Goal: Information Seeking & Learning: Learn about a topic

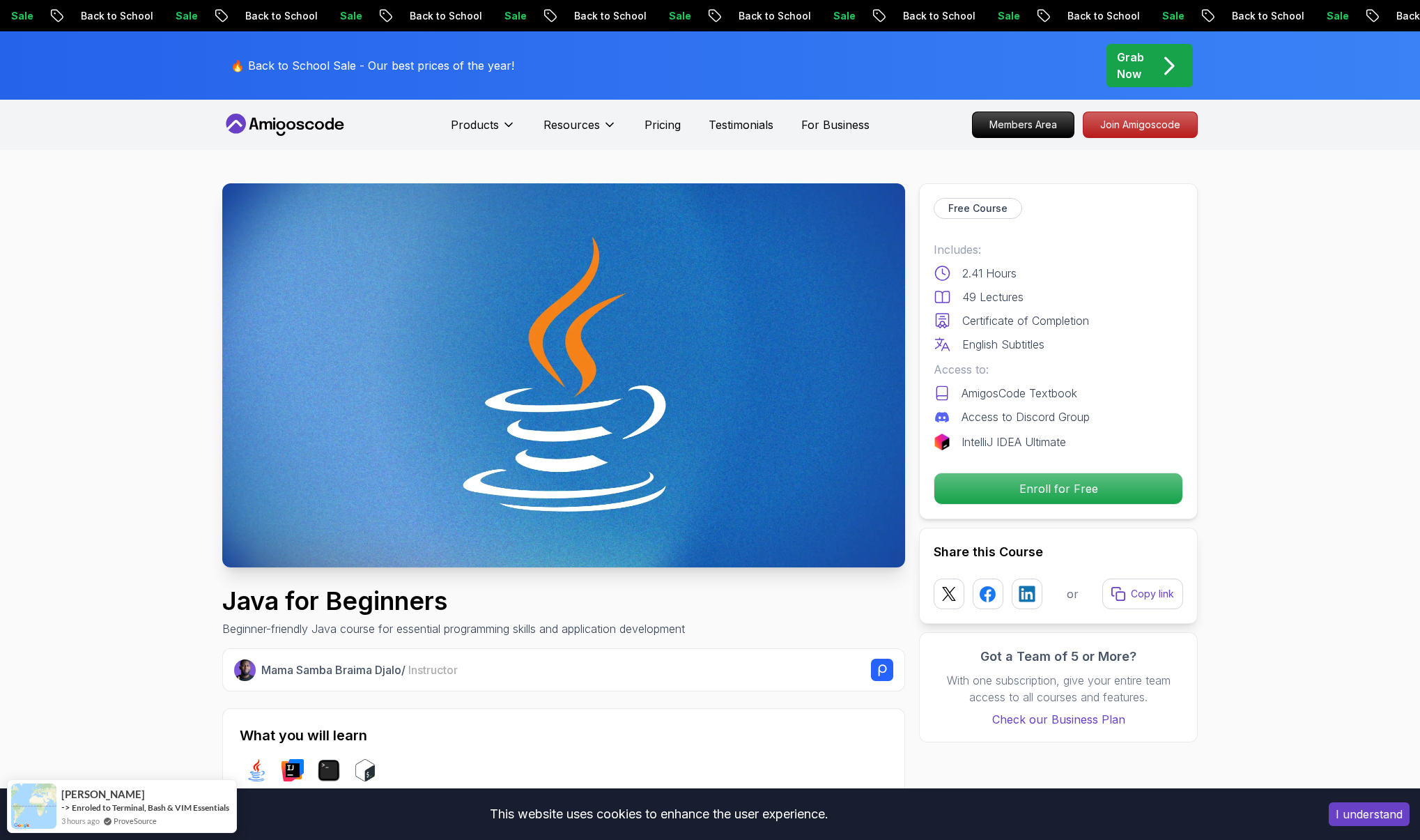
scroll to position [0, 2]
click at [319, 132] on icon at bounding box center [285, 125] width 125 height 23
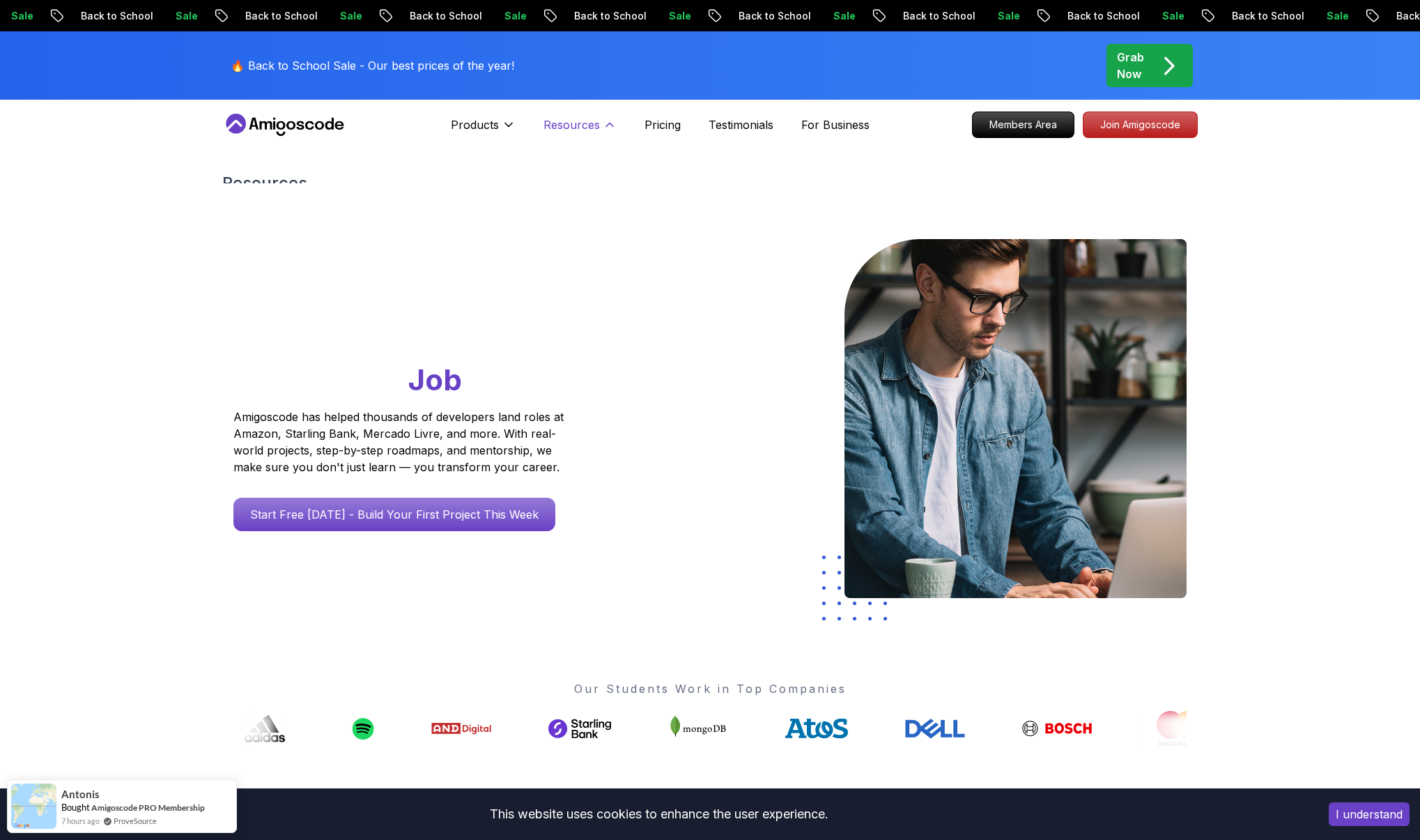
click at [597, 137] on button "Resources" at bounding box center [580, 130] width 73 height 27
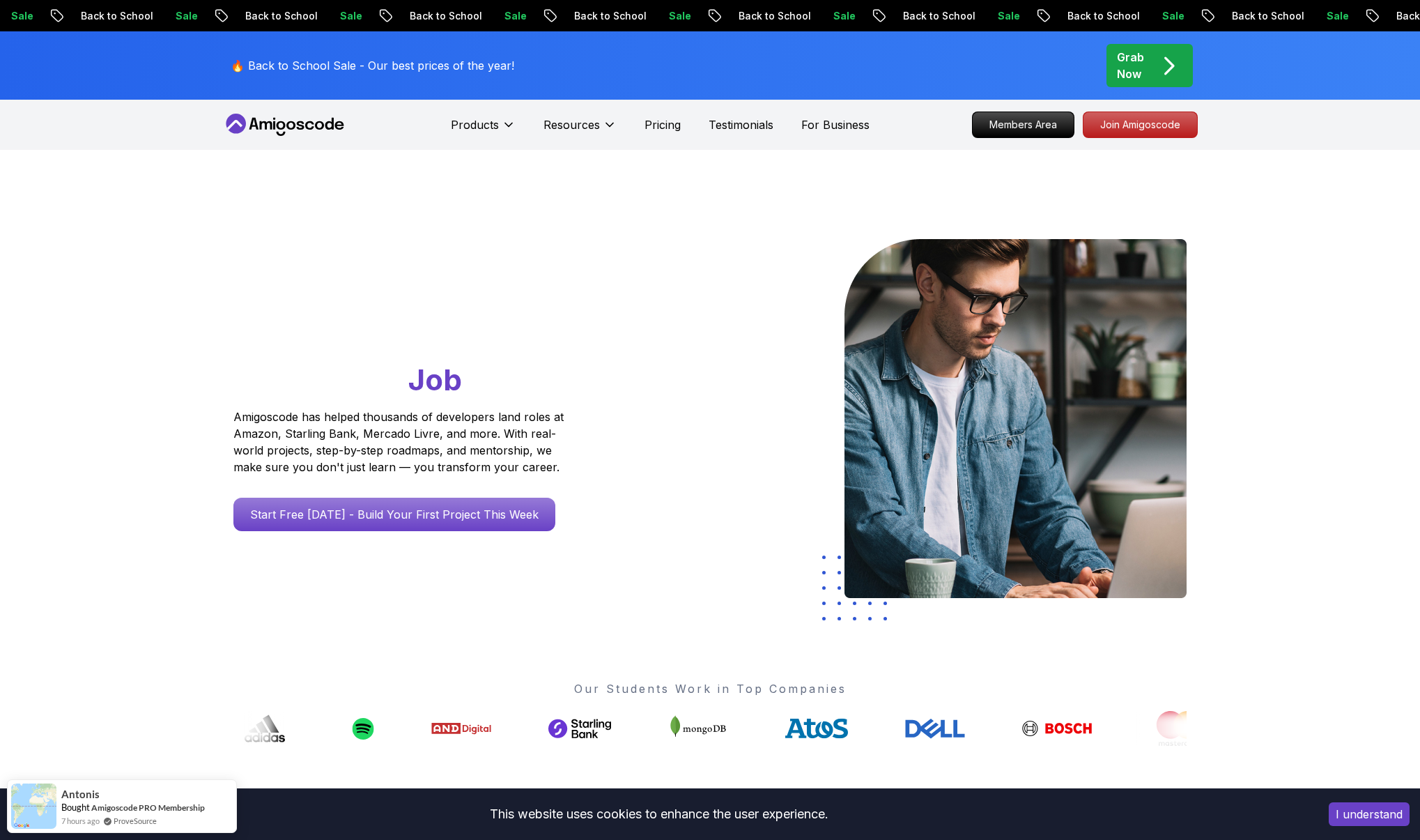
click at [610, 98] on div "🔥 Back to School Sale - Our best prices of the year! Grab Now" at bounding box center [710, 65] width 976 height 68
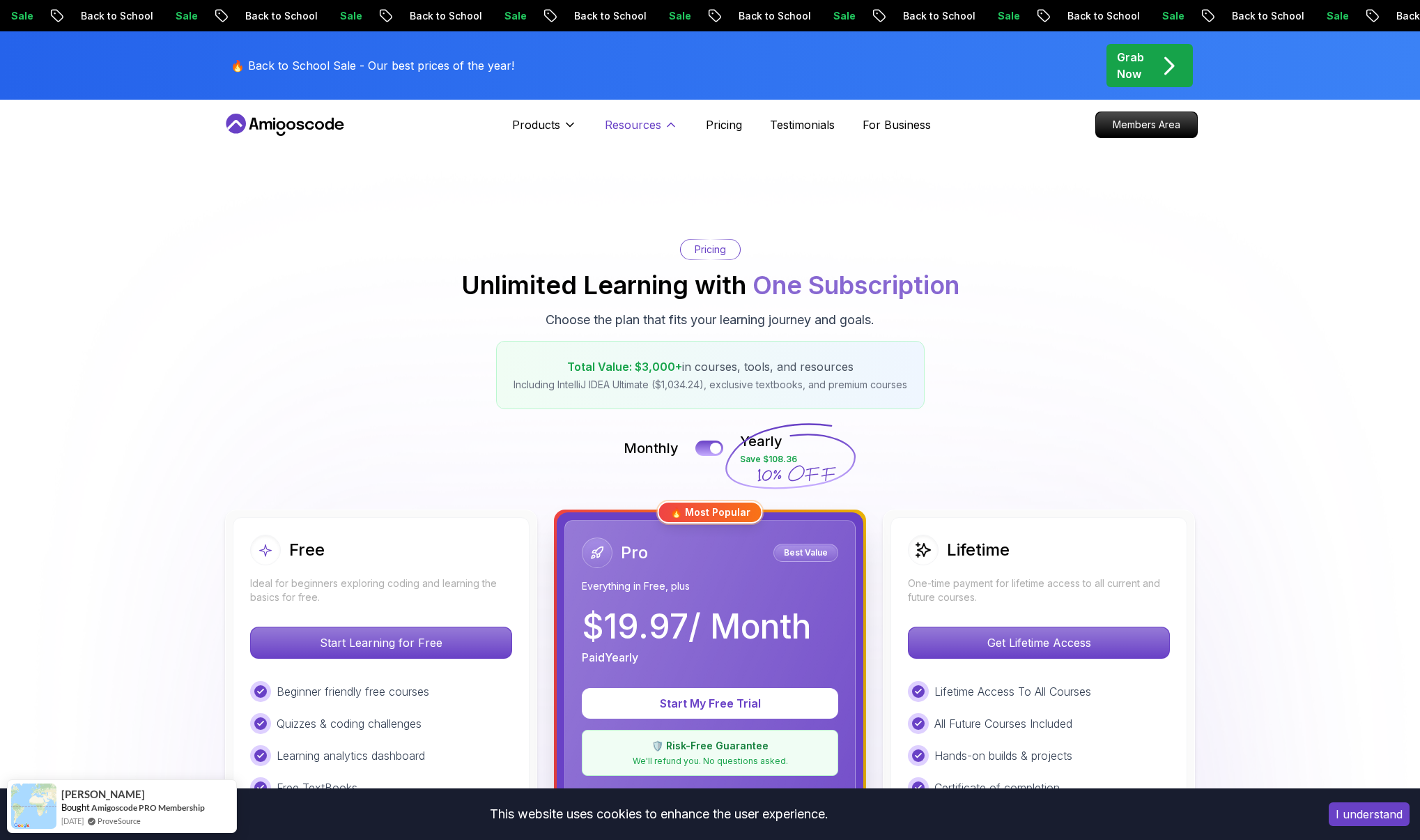
click at [665, 124] on icon at bounding box center [670, 125] width 14 height 14
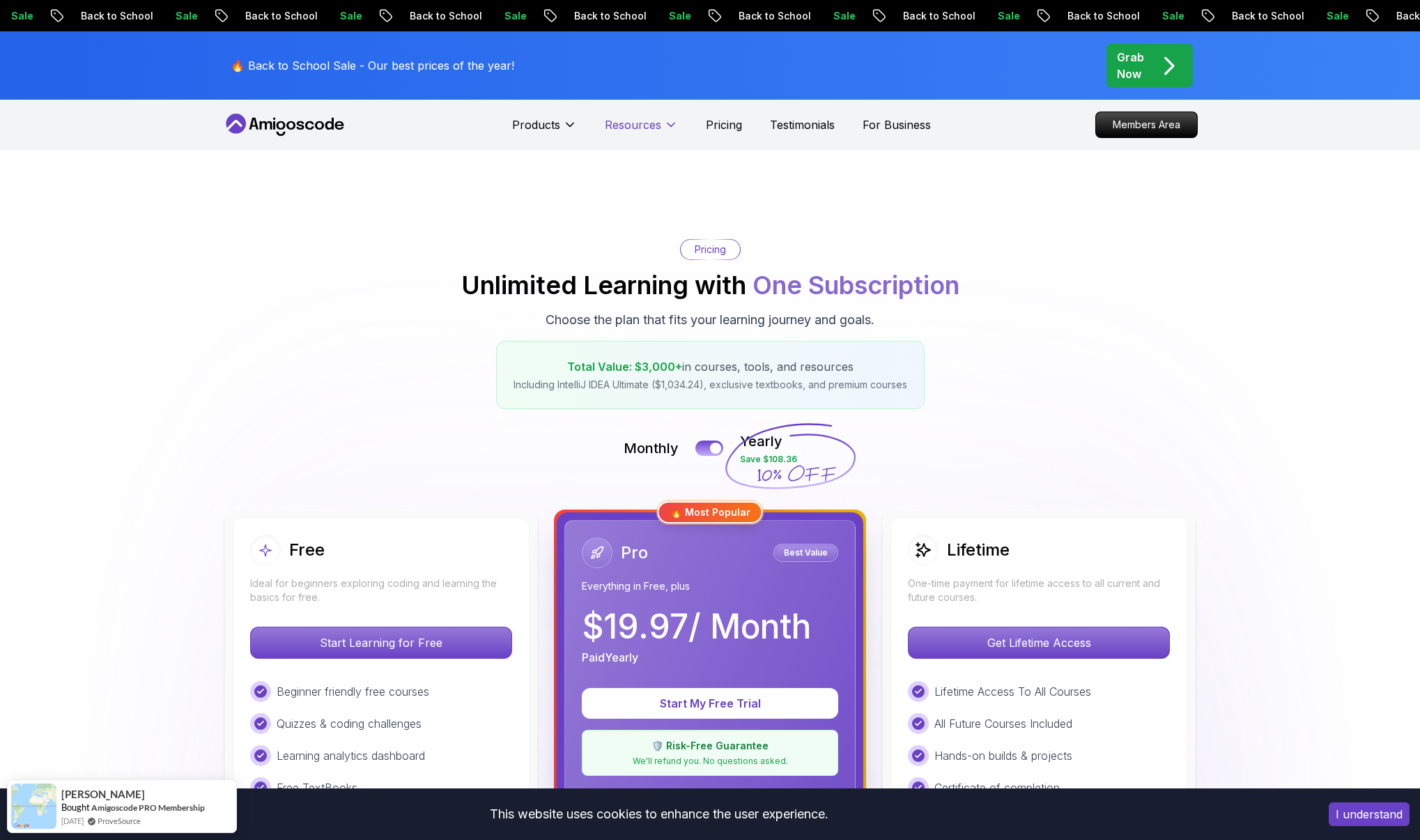
click at [665, 124] on icon at bounding box center [670, 125] width 14 height 14
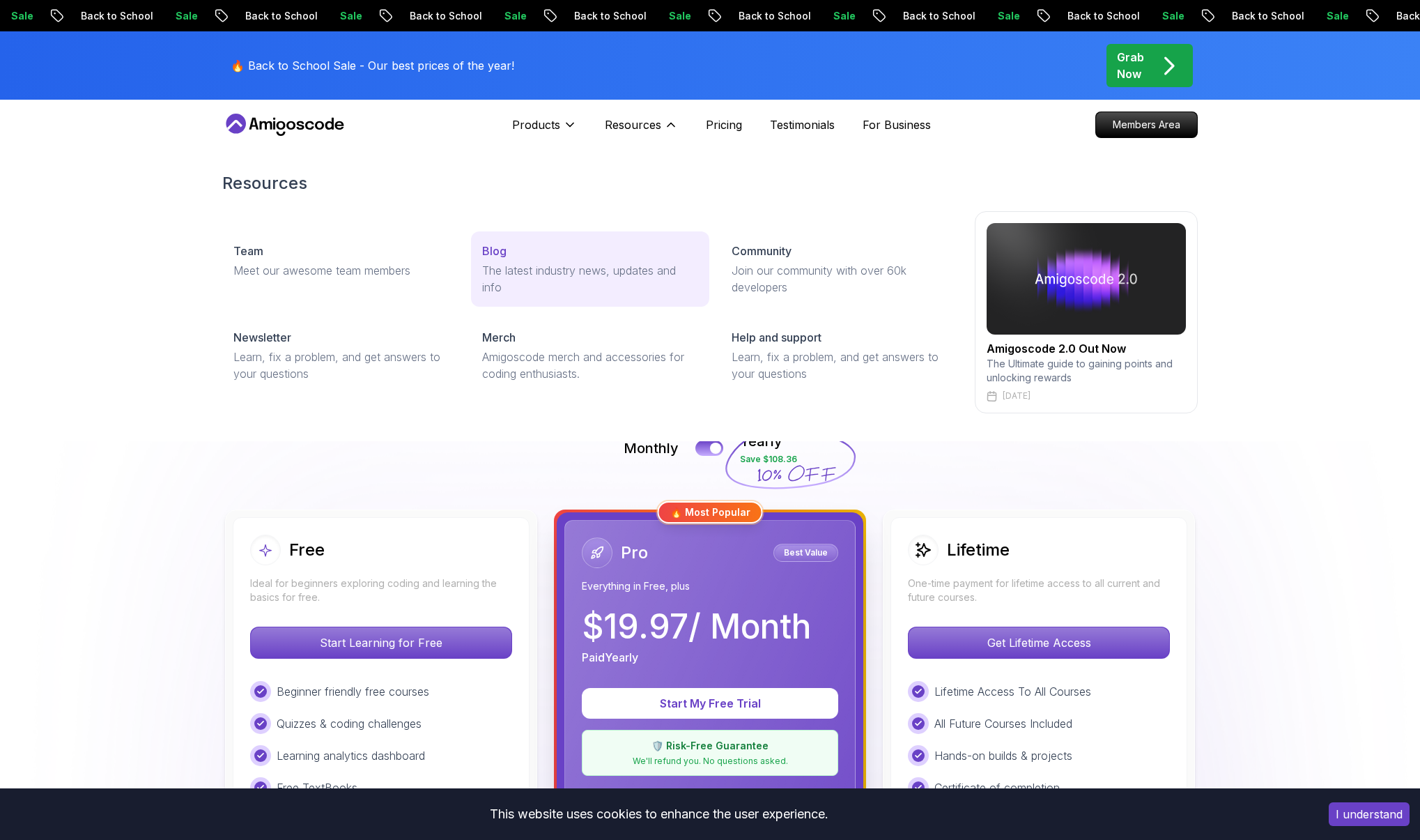
click at [524, 250] on div "Blog" at bounding box center [590, 251] width 215 height 17
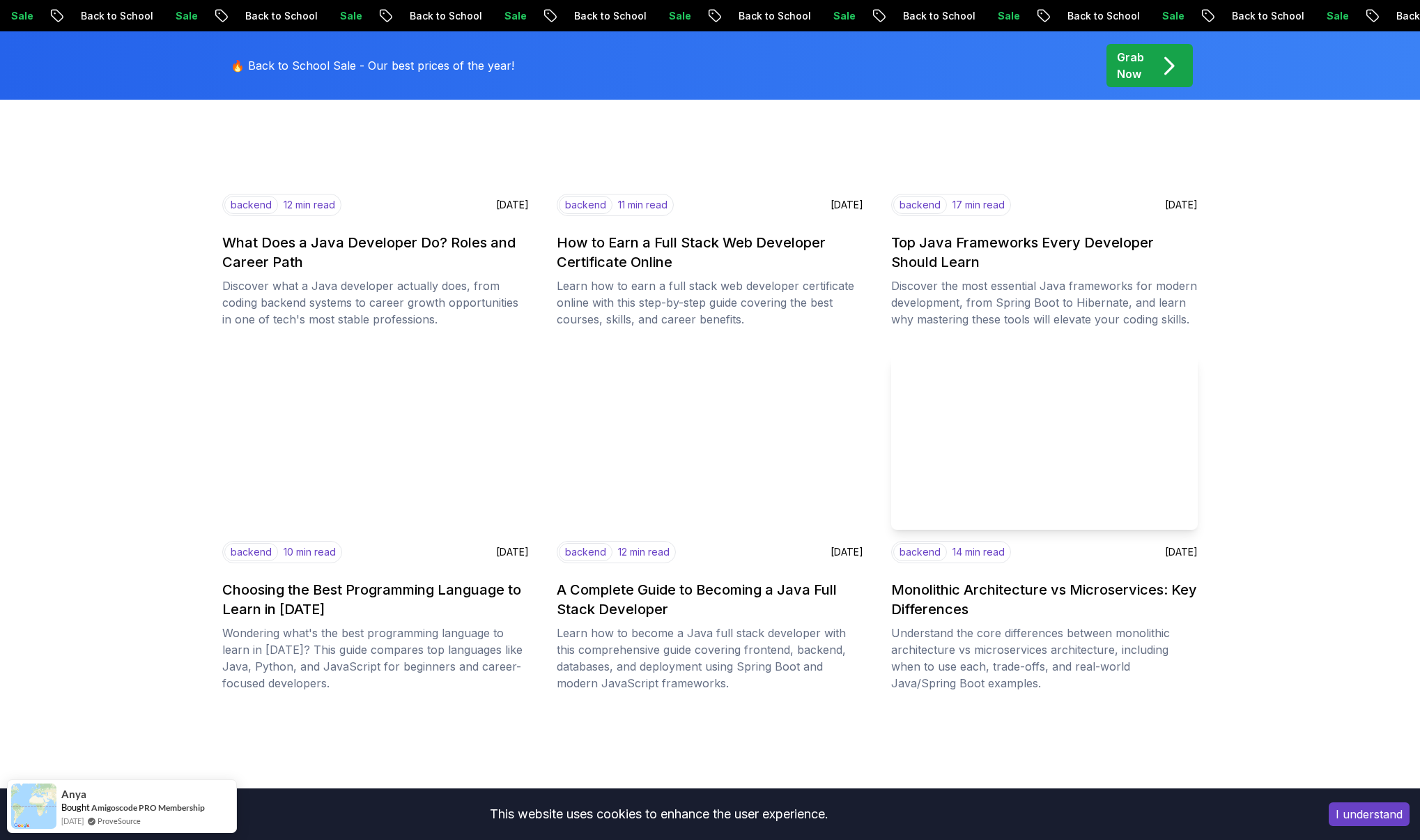
scroll to position [360, 0]
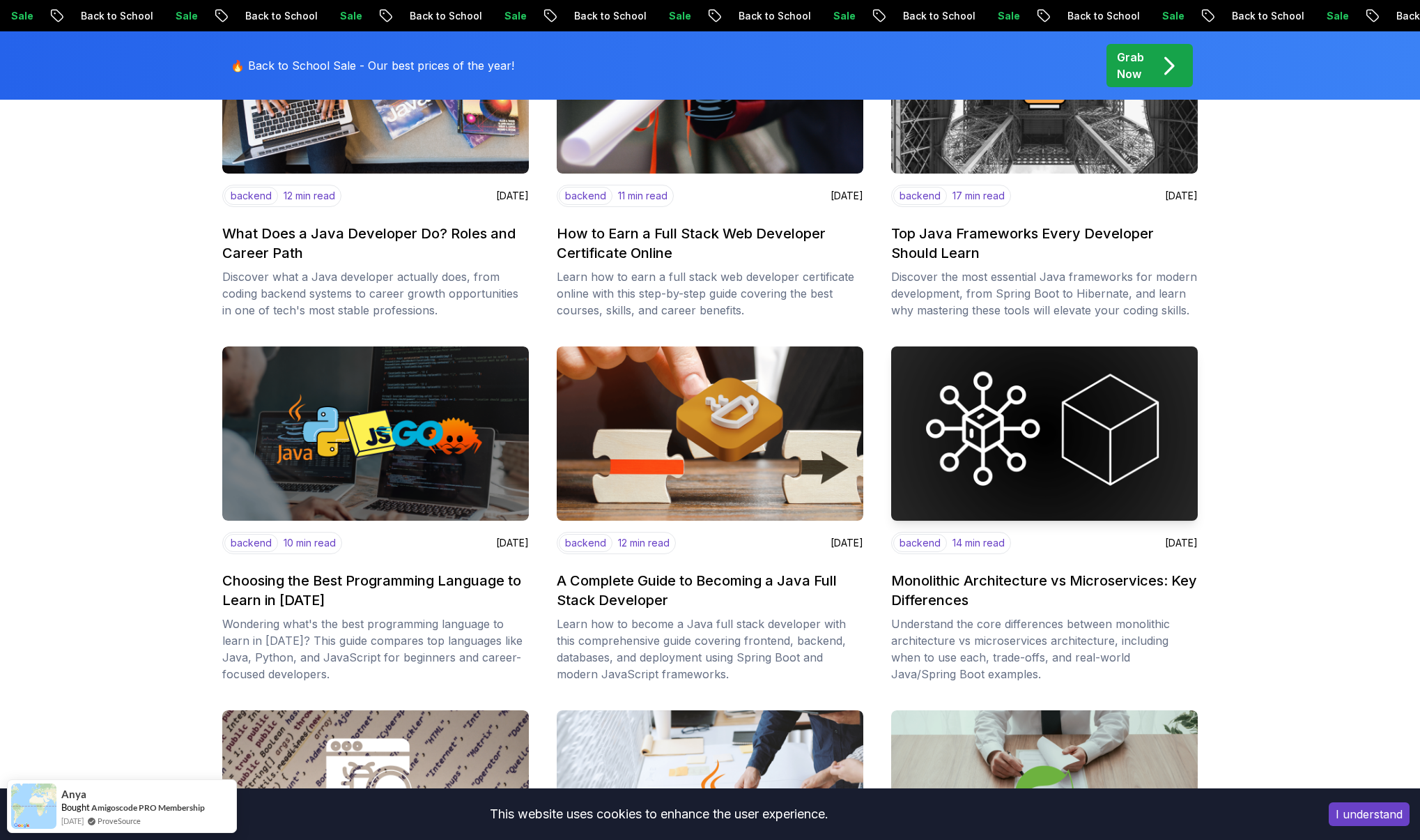
click at [1009, 588] on h2 "Monolithic Architecture vs Microservices: Key Differences" at bounding box center [1044, 590] width 306 height 39
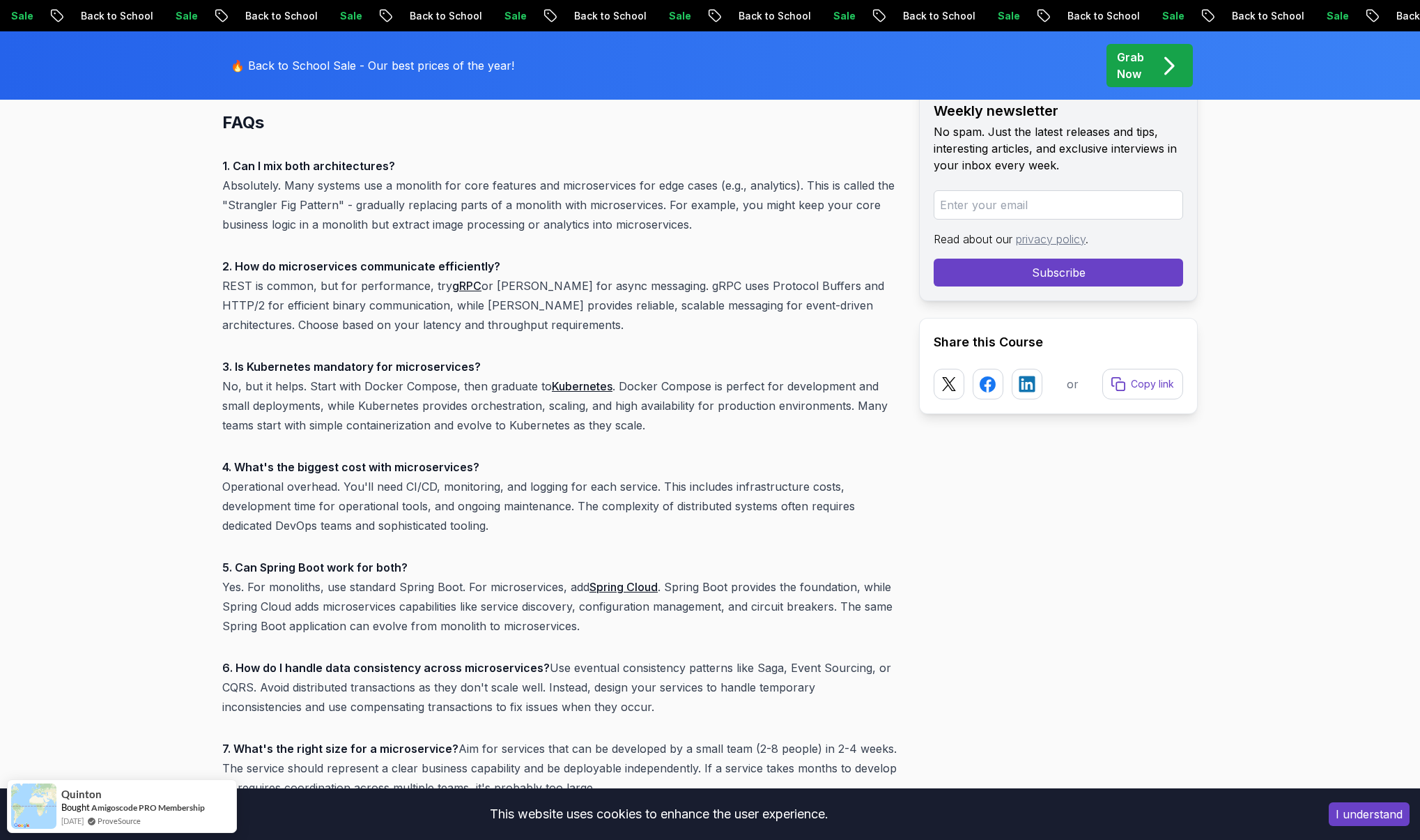
scroll to position [11682, 0]
